Goal: Transaction & Acquisition: Purchase product/service

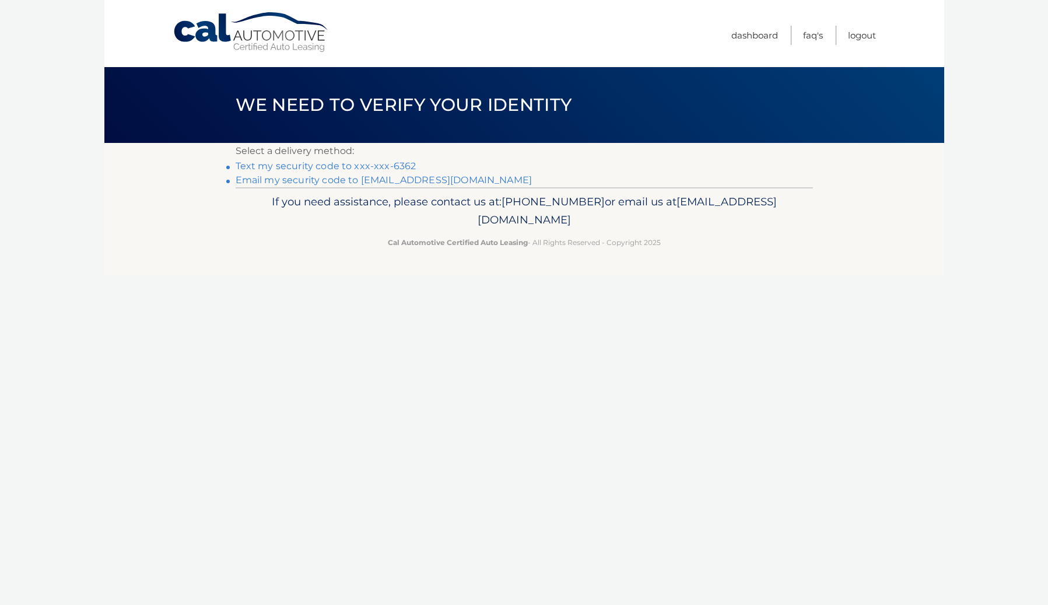
click at [353, 165] on link "Text my security code to xxx-xxx-6362" at bounding box center [326, 165] width 181 height 11
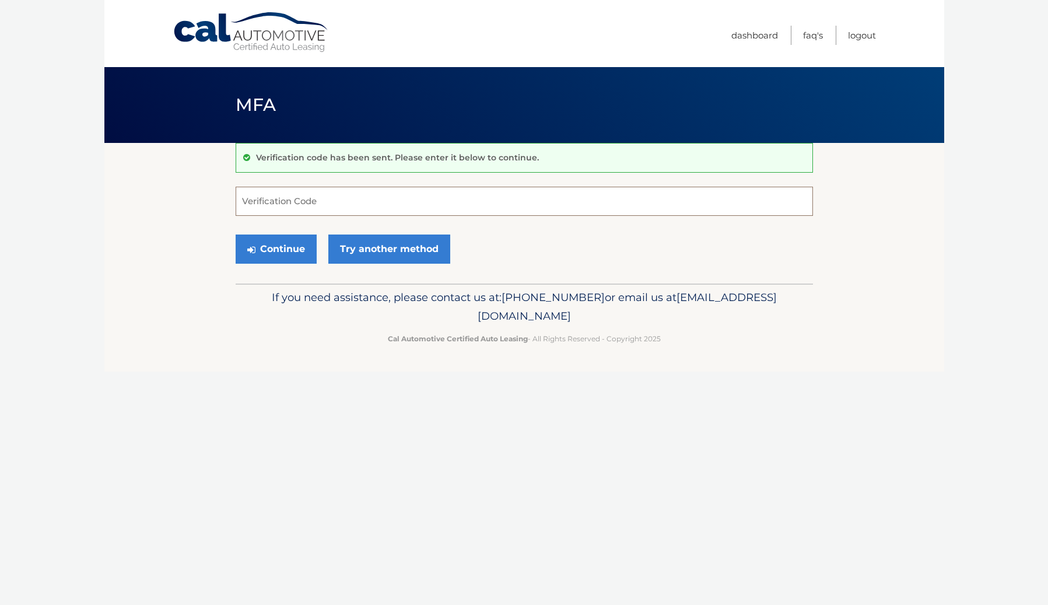
click at [310, 200] on input "Verification Code" at bounding box center [524, 201] width 577 height 29
type input "146090"
click at [390, 250] on link "Try another method" at bounding box center [389, 248] width 122 height 29
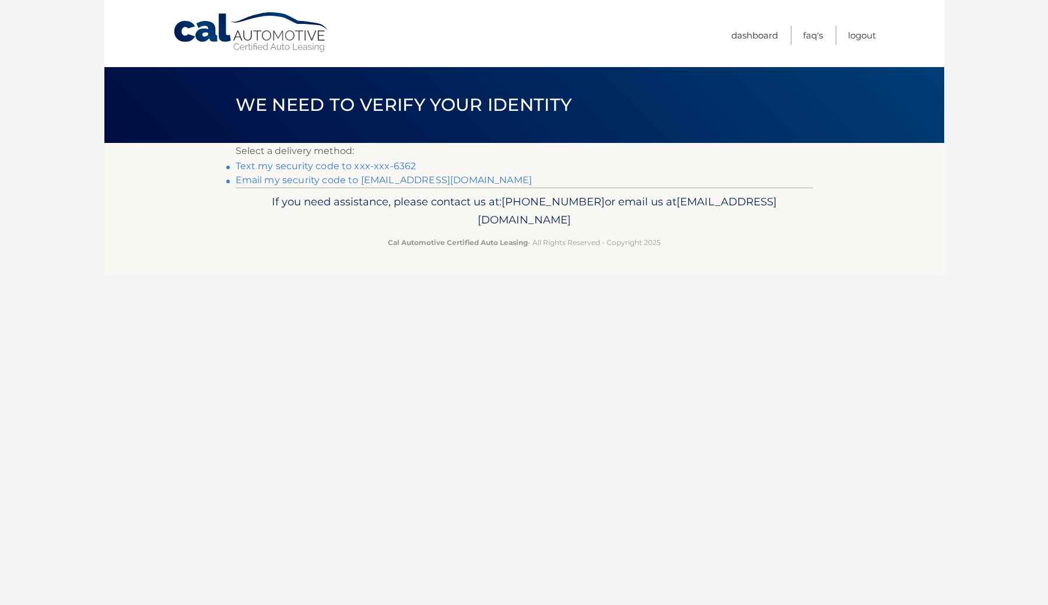
click at [375, 166] on link "Text my security code to xxx-xxx-6362" at bounding box center [326, 165] width 181 height 11
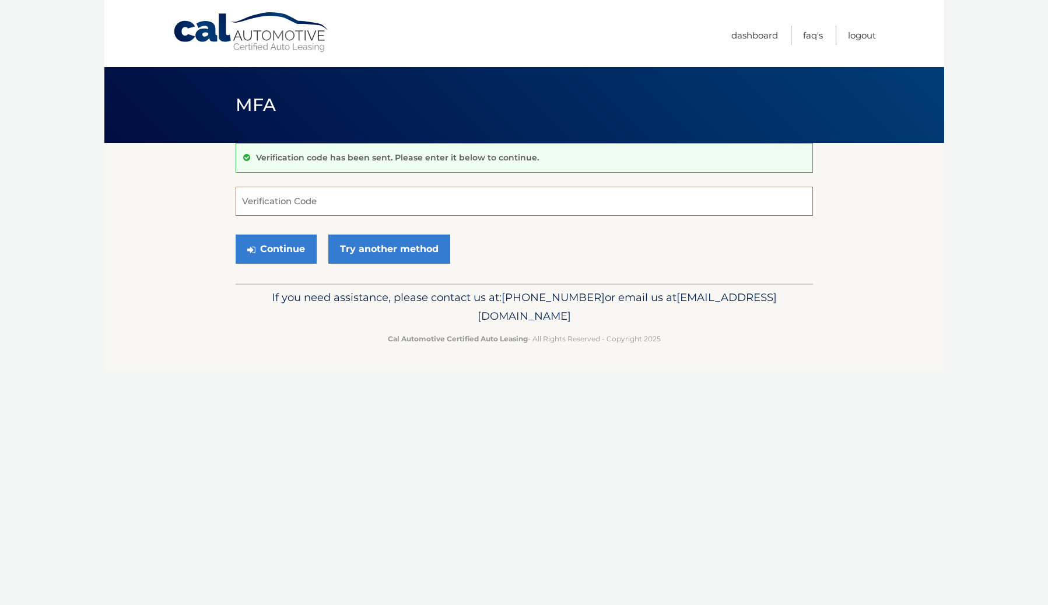
click at [306, 197] on input "Verification Code" at bounding box center [524, 201] width 577 height 29
type input "500607"
click at [282, 244] on button "Continue" at bounding box center [276, 248] width 81 height 29
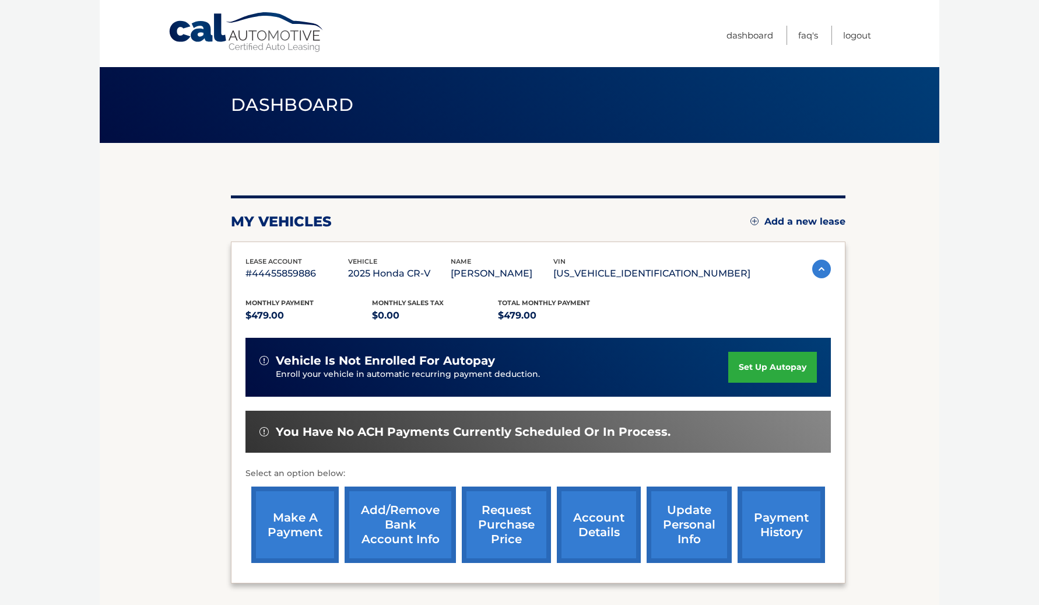
click at [289, 516] on link "make a payment" at bounding box center [294, 524] width 87 height 76
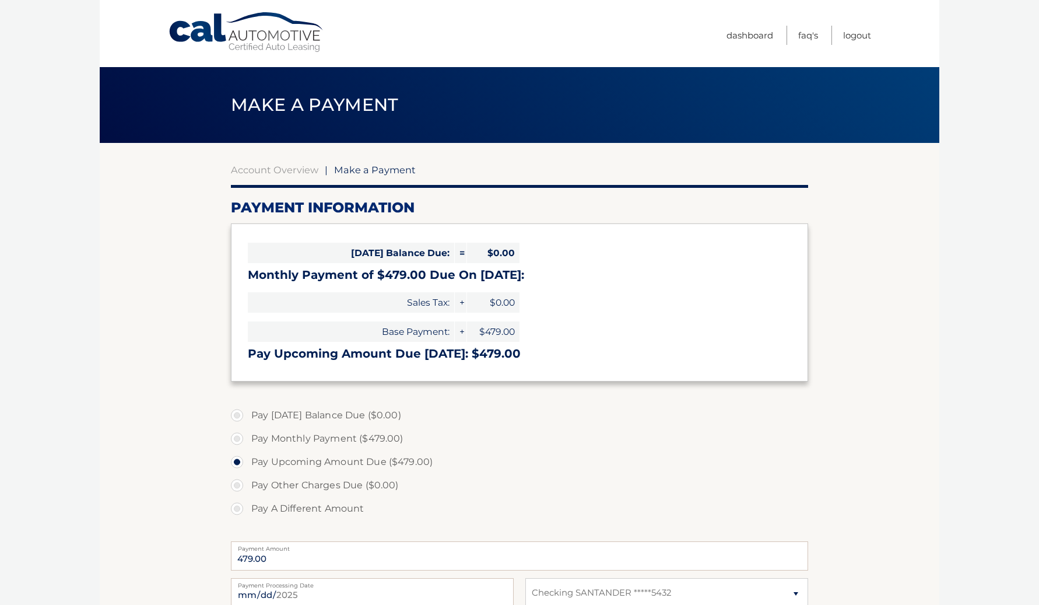
select select "ZDYwNjhkN2ItZTVjOC00YzJlLWE3NmUtMzM5Zjk3ZmMwMWFj"
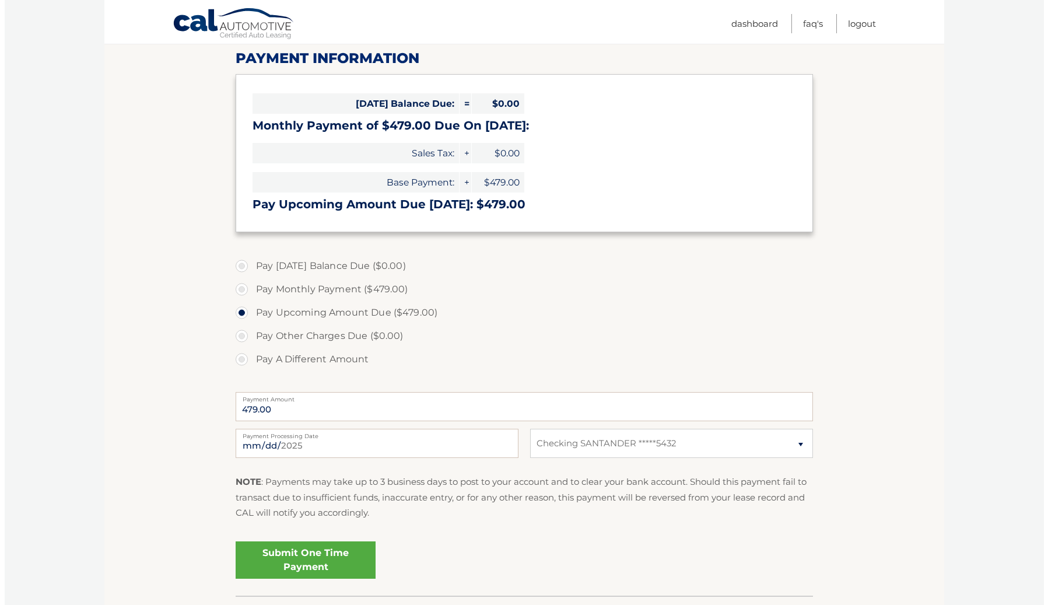
scroll to position [175, 0]
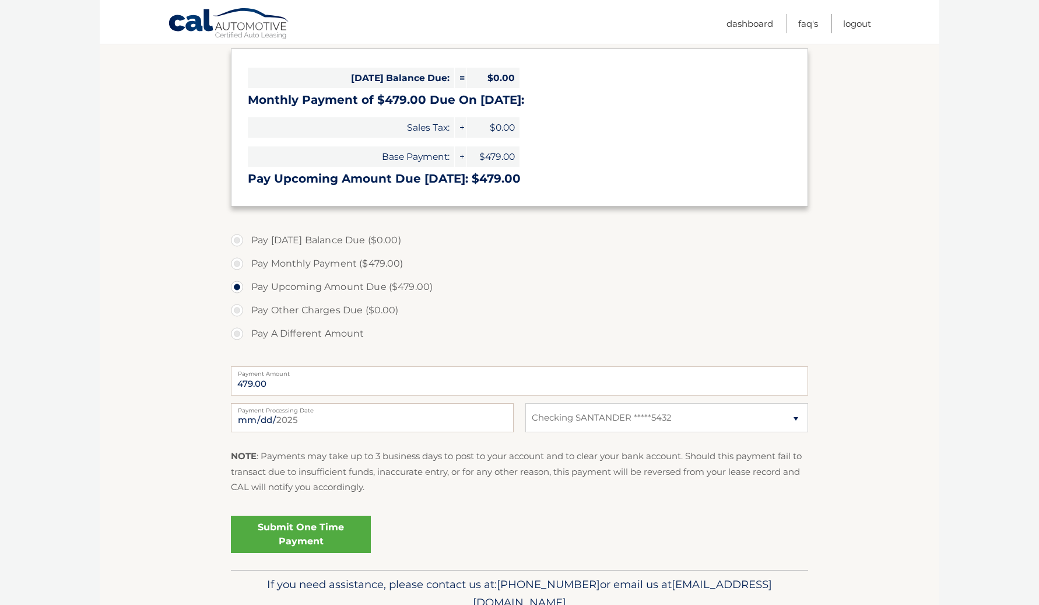
click at [309, 533] on link "Submit One Time Payment" at bounding box center [301, 534] width 140 height 37
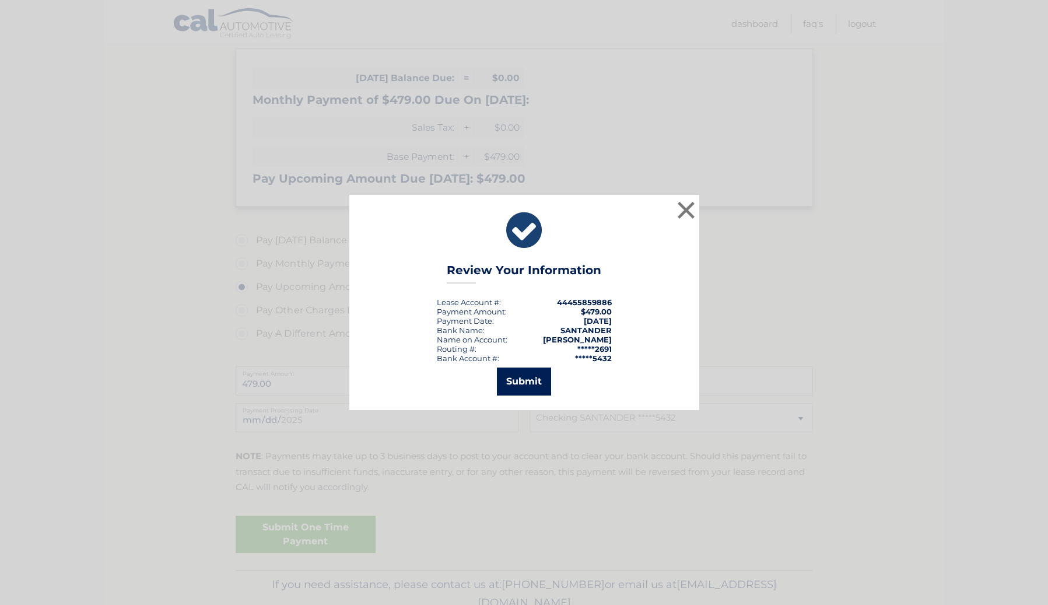
click at [527, 382] on button "Submit" at bounding box center [524, 381] width 54 height 28
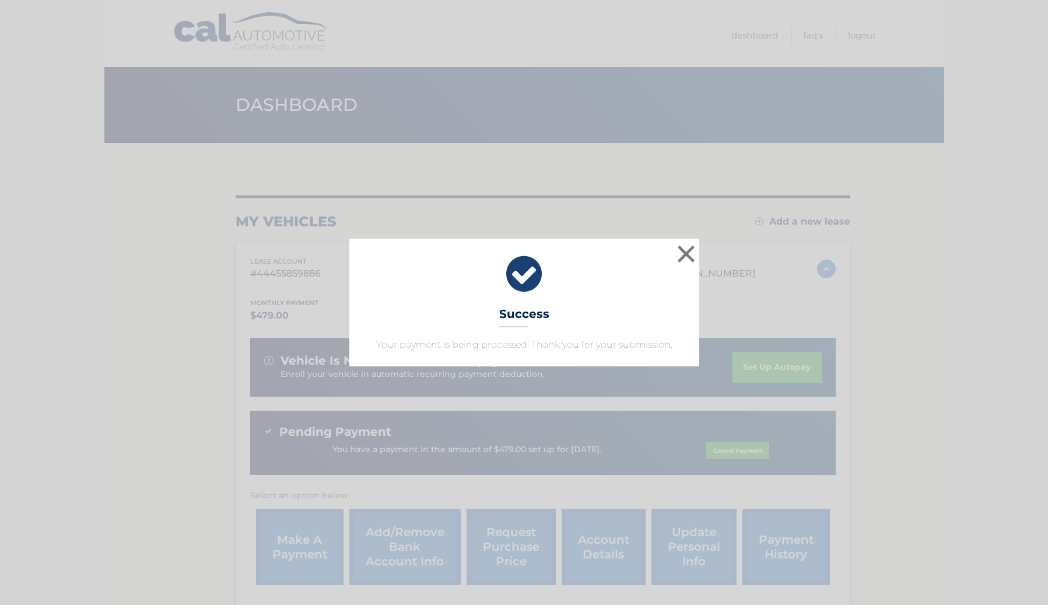
click at [525, 273] on icon at bounding box center [524, 274] width 321 height 42
click at [687, 254] on button "×" at bounding box center [686, 253] width 23 height 23
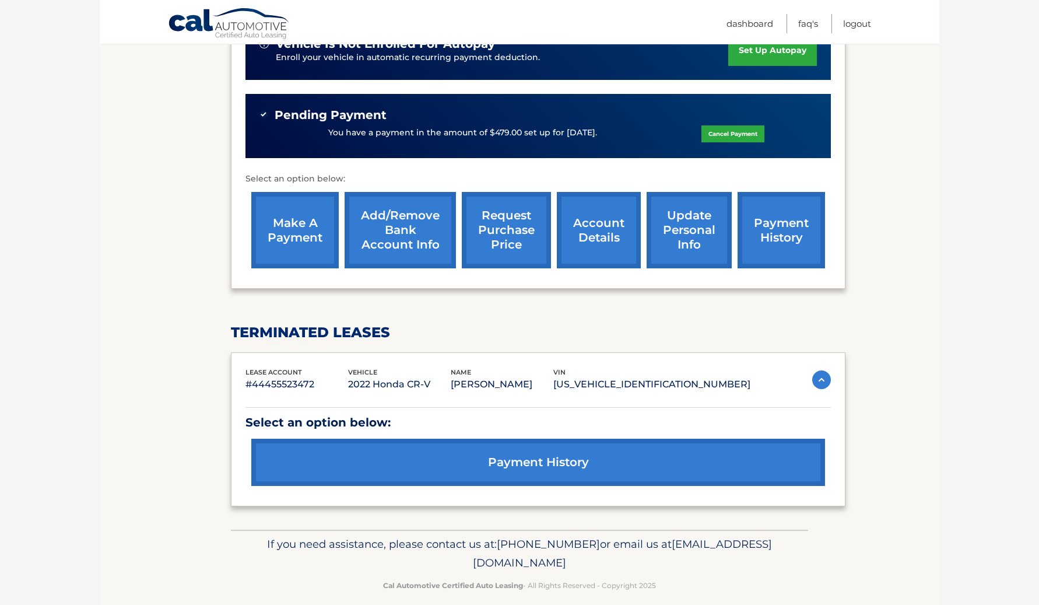
scroll to position [330, 0]
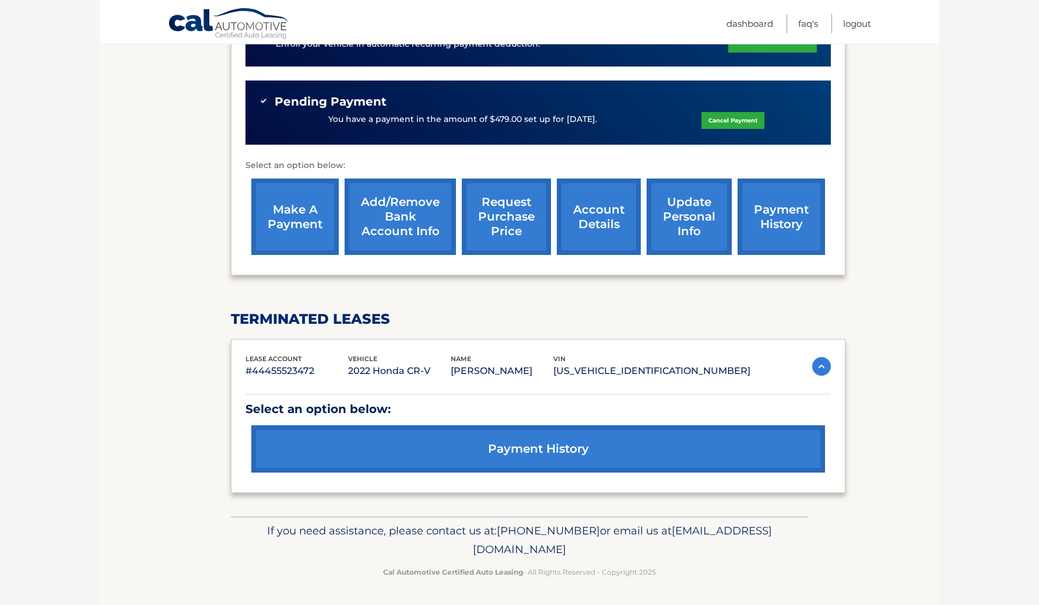
click at [544, 446] on link "payment history" at bounding box center [538, 448] width 574 height 47
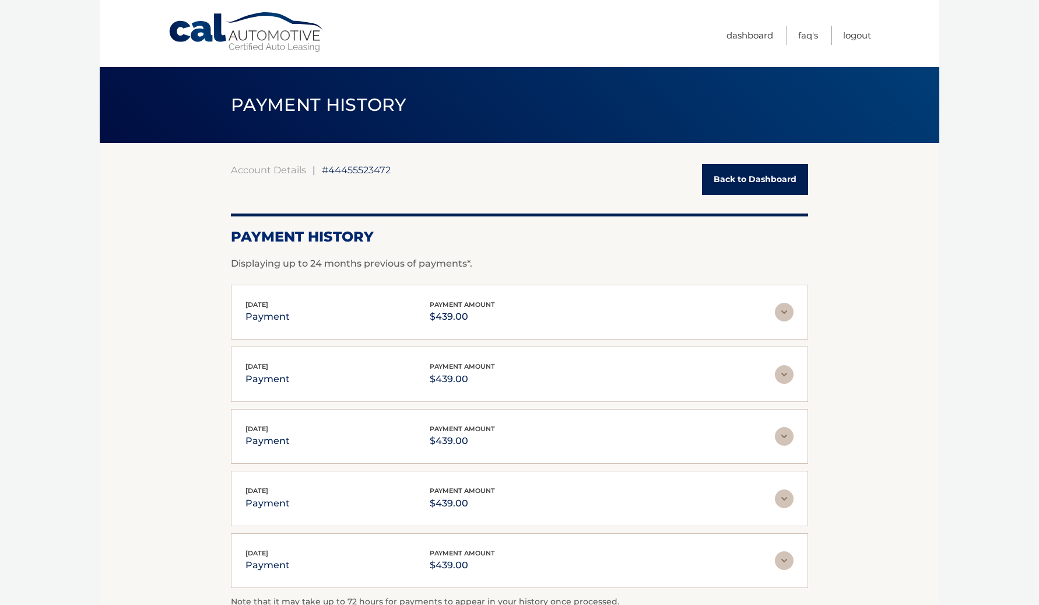
click at [756, 177] on link "Back to Dashboard" at bounding box center [755, 179] width 106 height 31
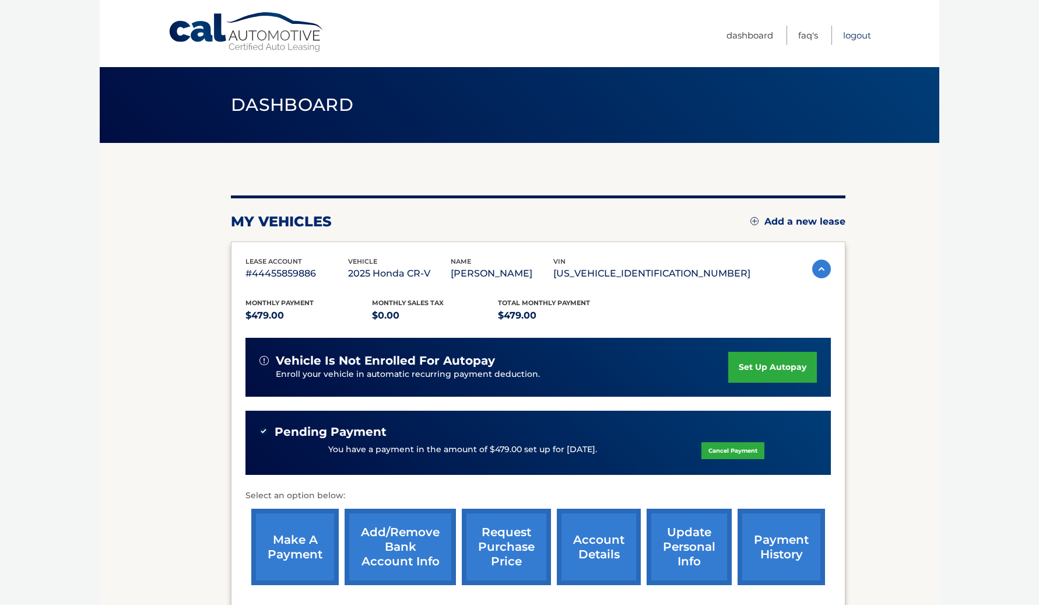
click at [853, 34] on link "Logout" at bounding box center [857, 35] width 28 height 19
click at [853, 38] on link "Logout" at bounding box center [857, 35] width 28 height 19
